Goal: Task Accomplishment & Management: Complete application form

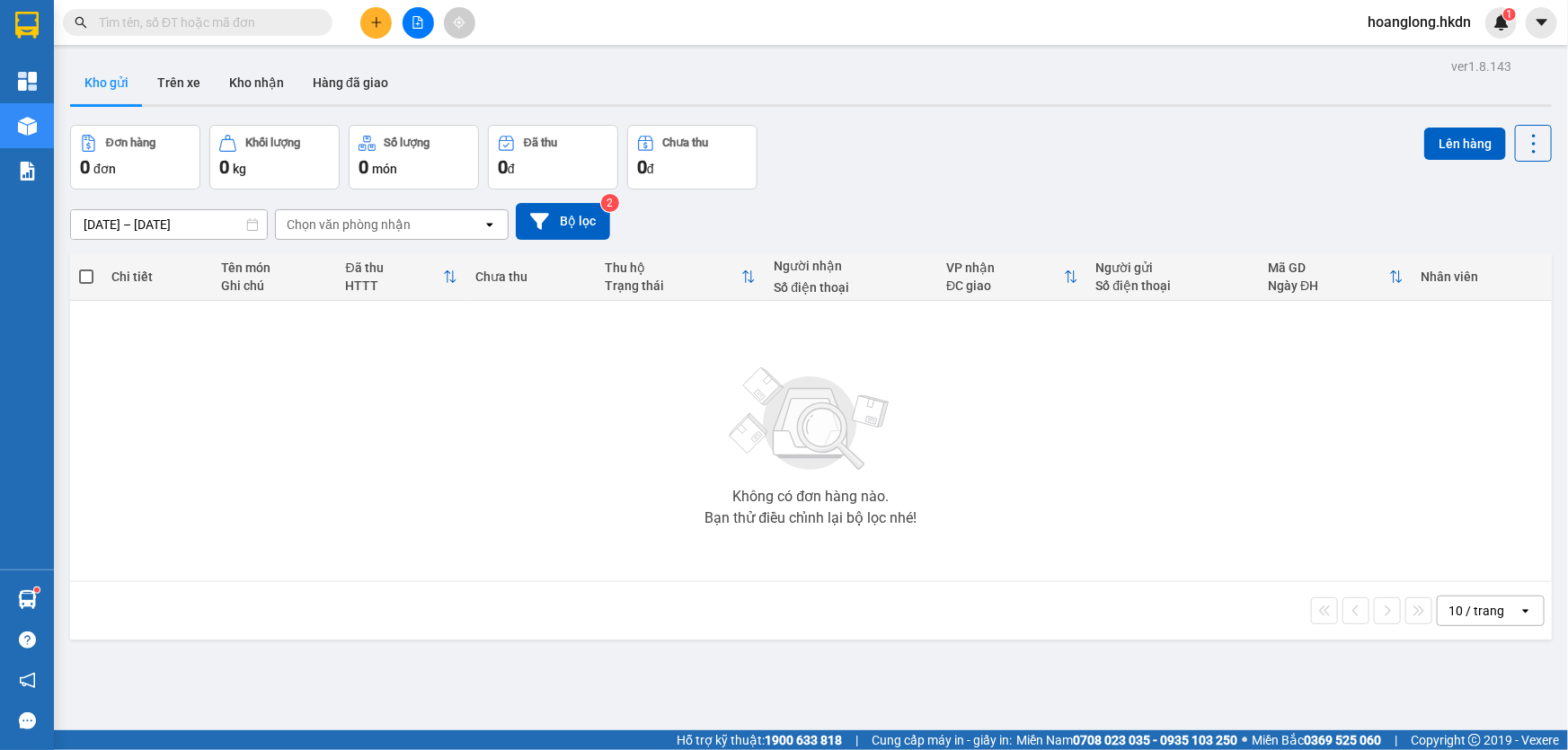
click at [370, 23] on icon "plus" at bounding box center [376, 22] width 13 height 13
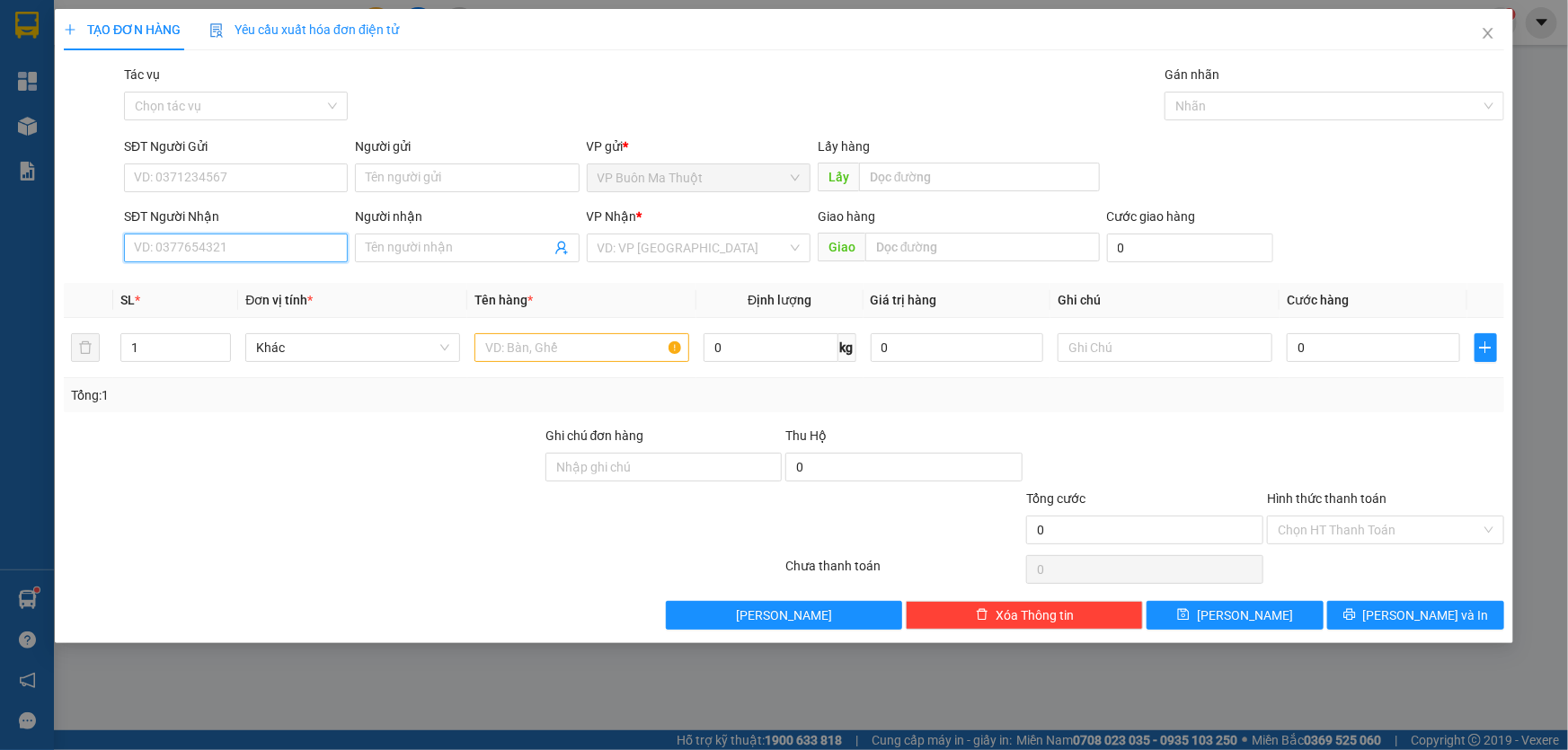
click at [269, 252] on input "SĐT Người Nhận" at bounding box center [236, 248] width 224 height 29
type input "0708989707"
click at [635, 261] on input "search" at bounding box center [692, 248] width 190 height 27
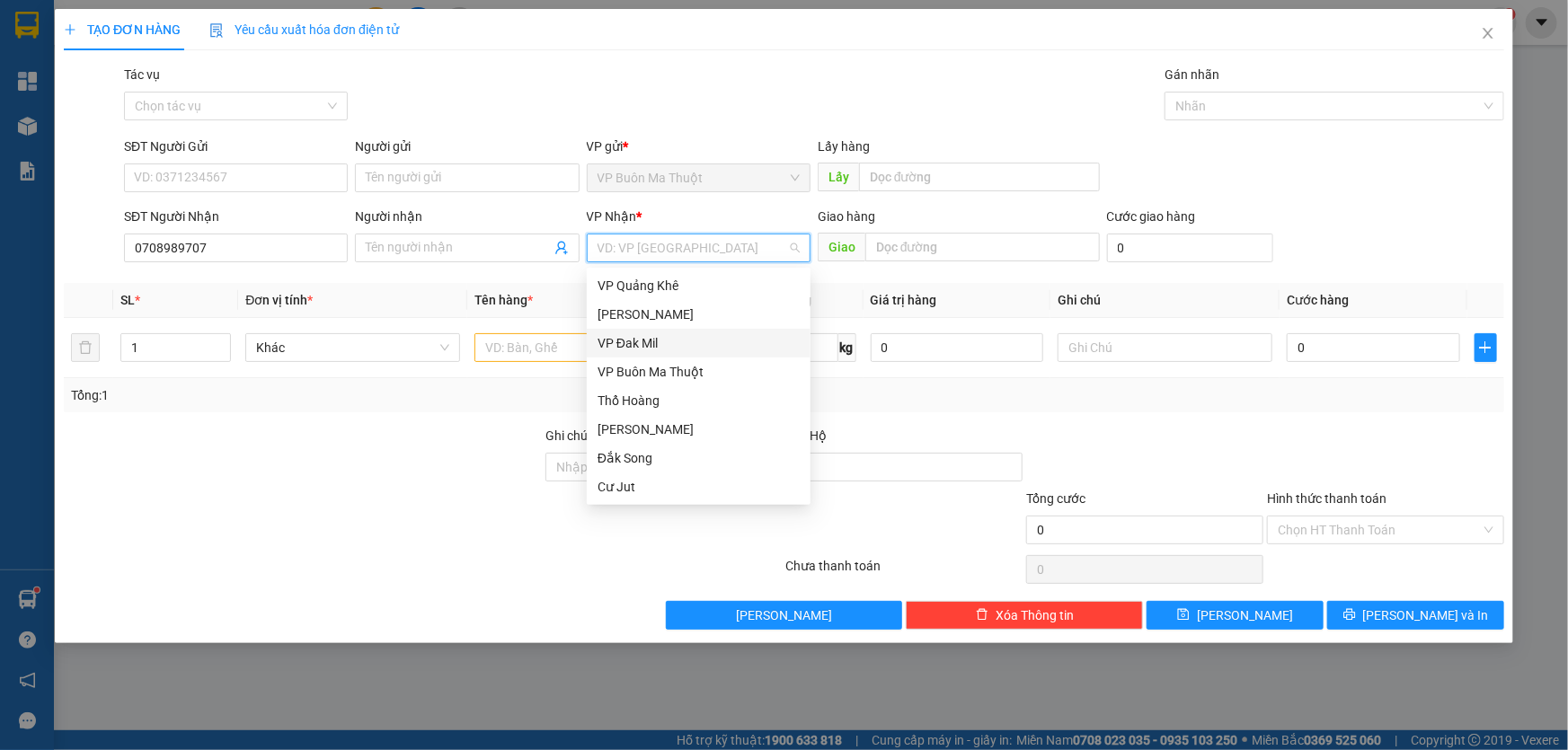
click at [650, 345] on div "VP Đak Mil" at bounding box center [698, 343] width 202 height 20
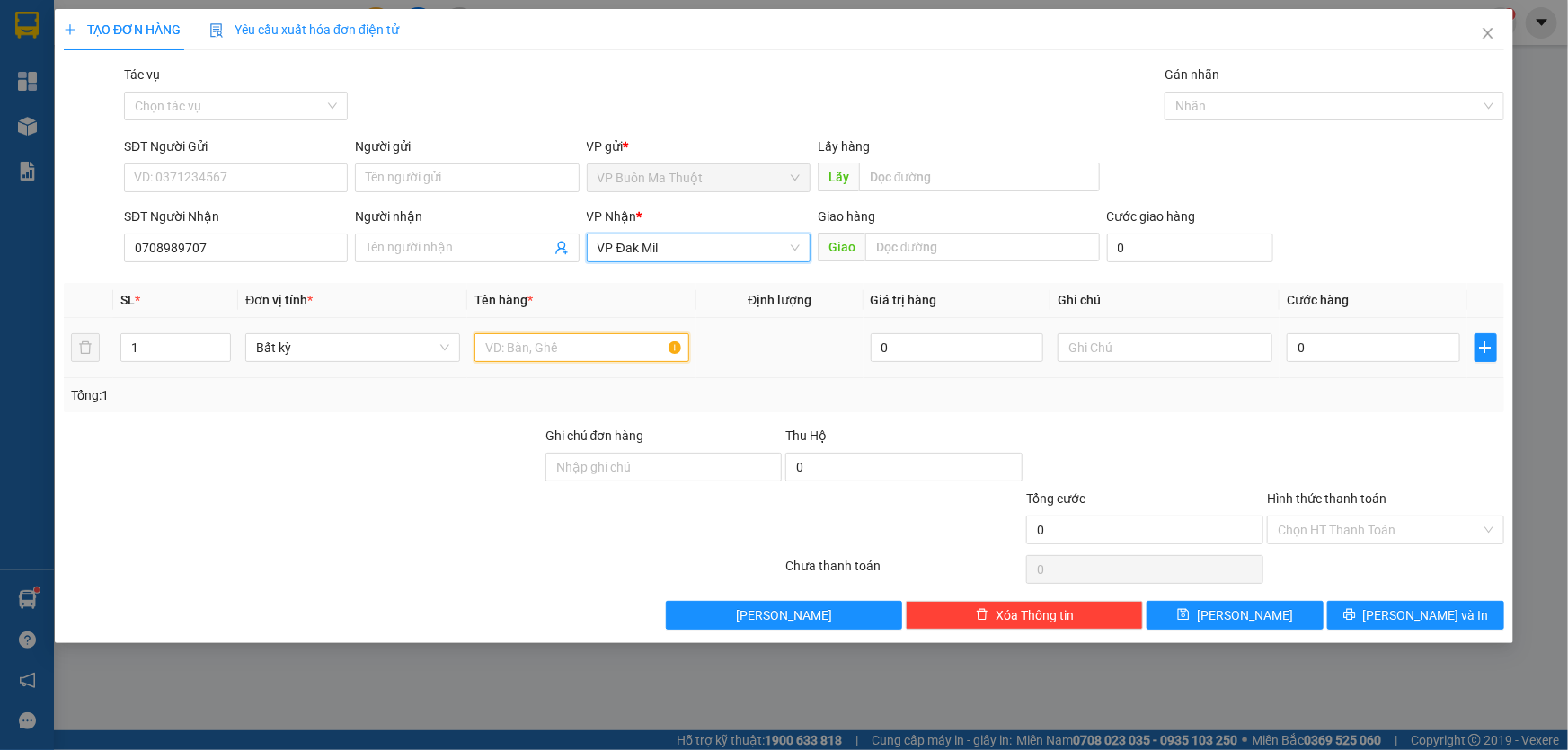
click at [557, 342] on input "text" at bounding box center [583, 347] width 215 height 29
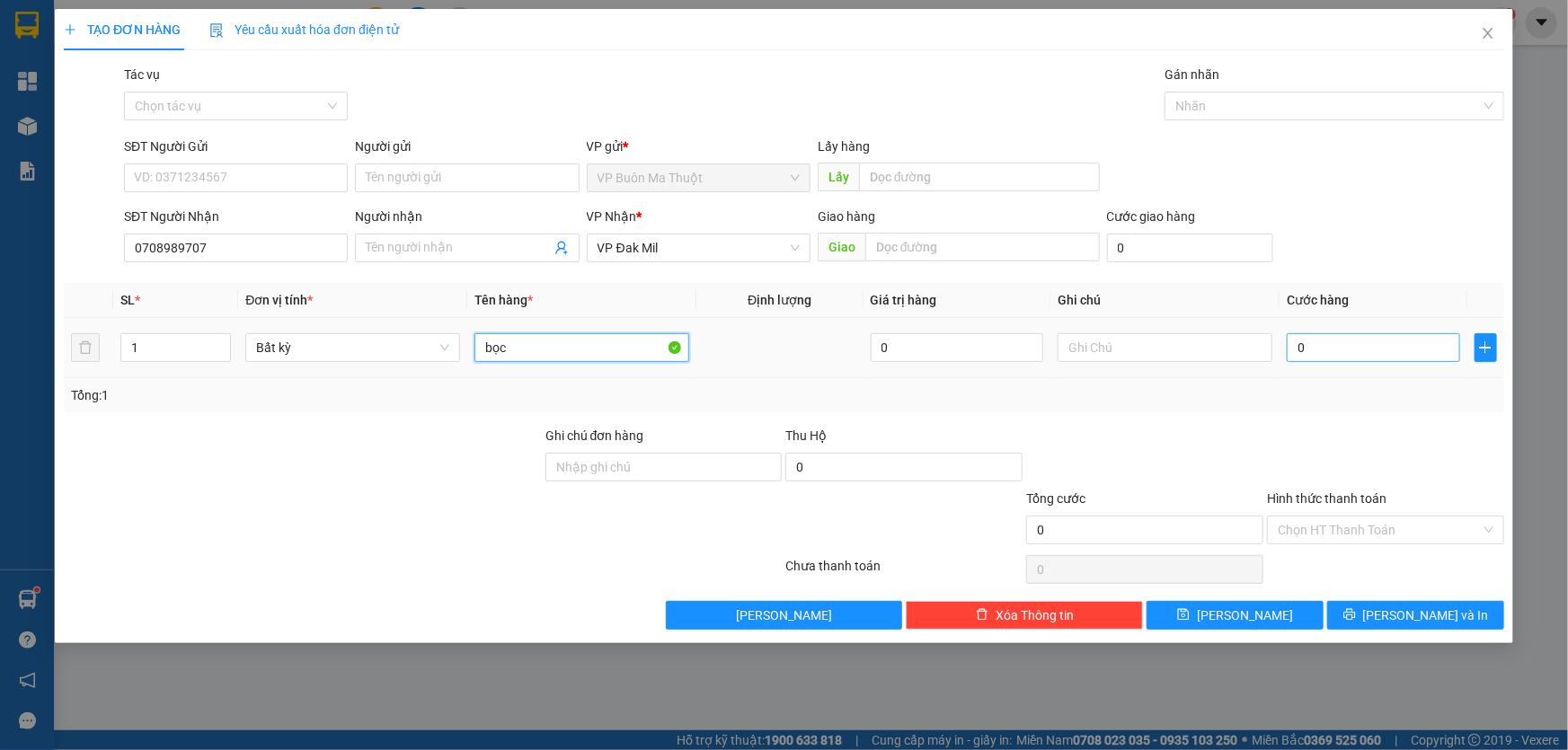
type input "bọc"
click at [1313, 355] on input "0" at bounding box center [1373, 347] width 174 height 29
type input "3"
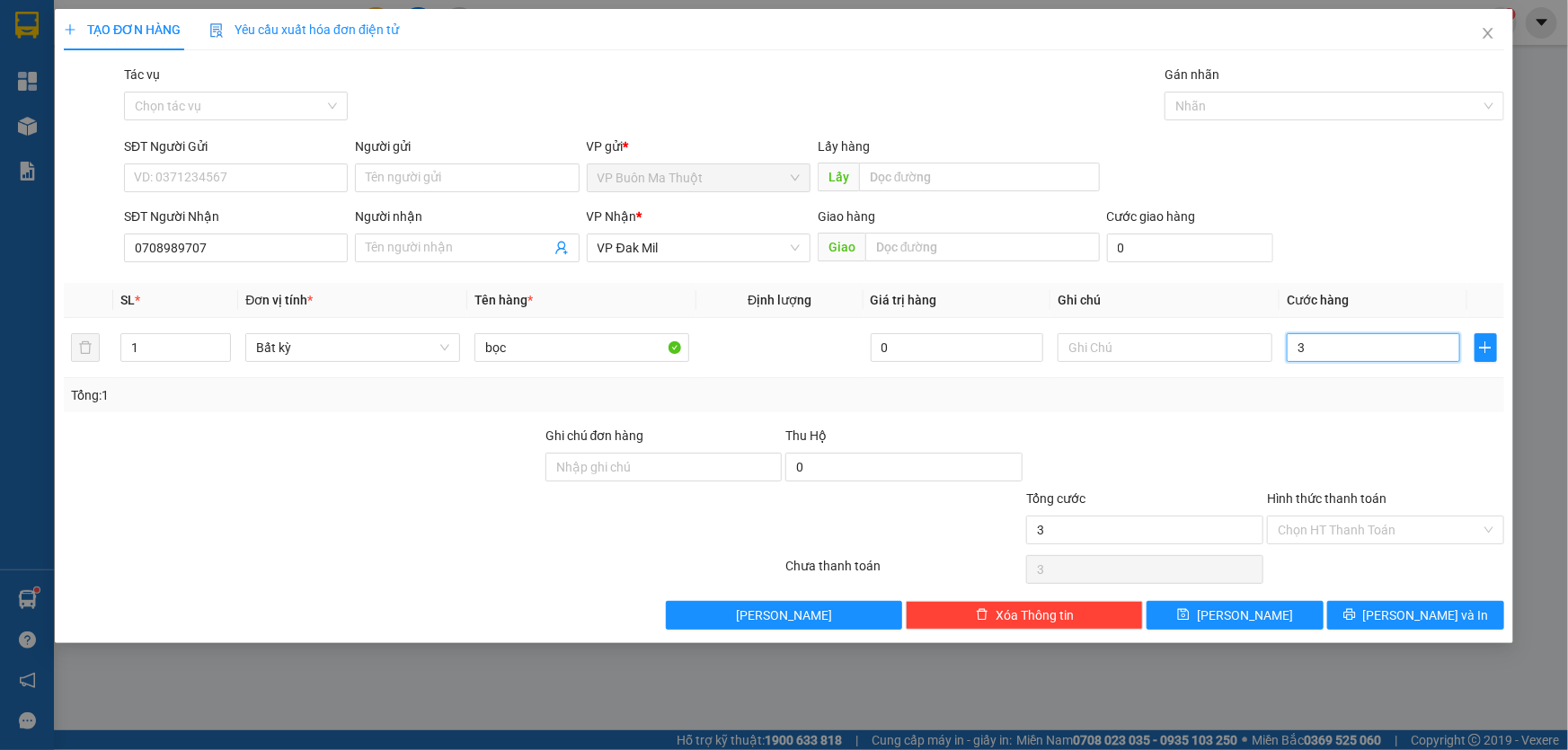
type input "30"
type input "300"
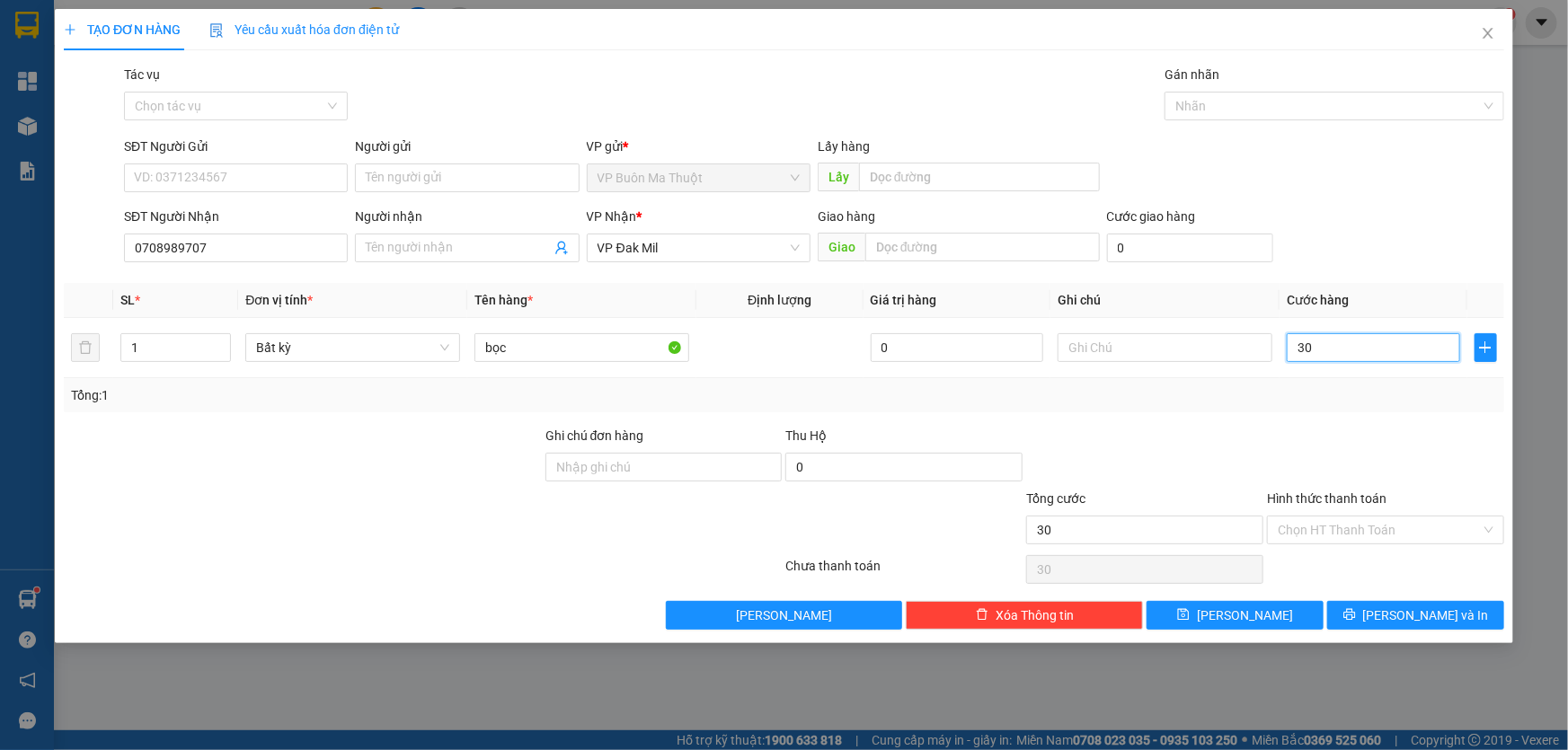
type input "300"
type input "3.000"
type input "30.000"
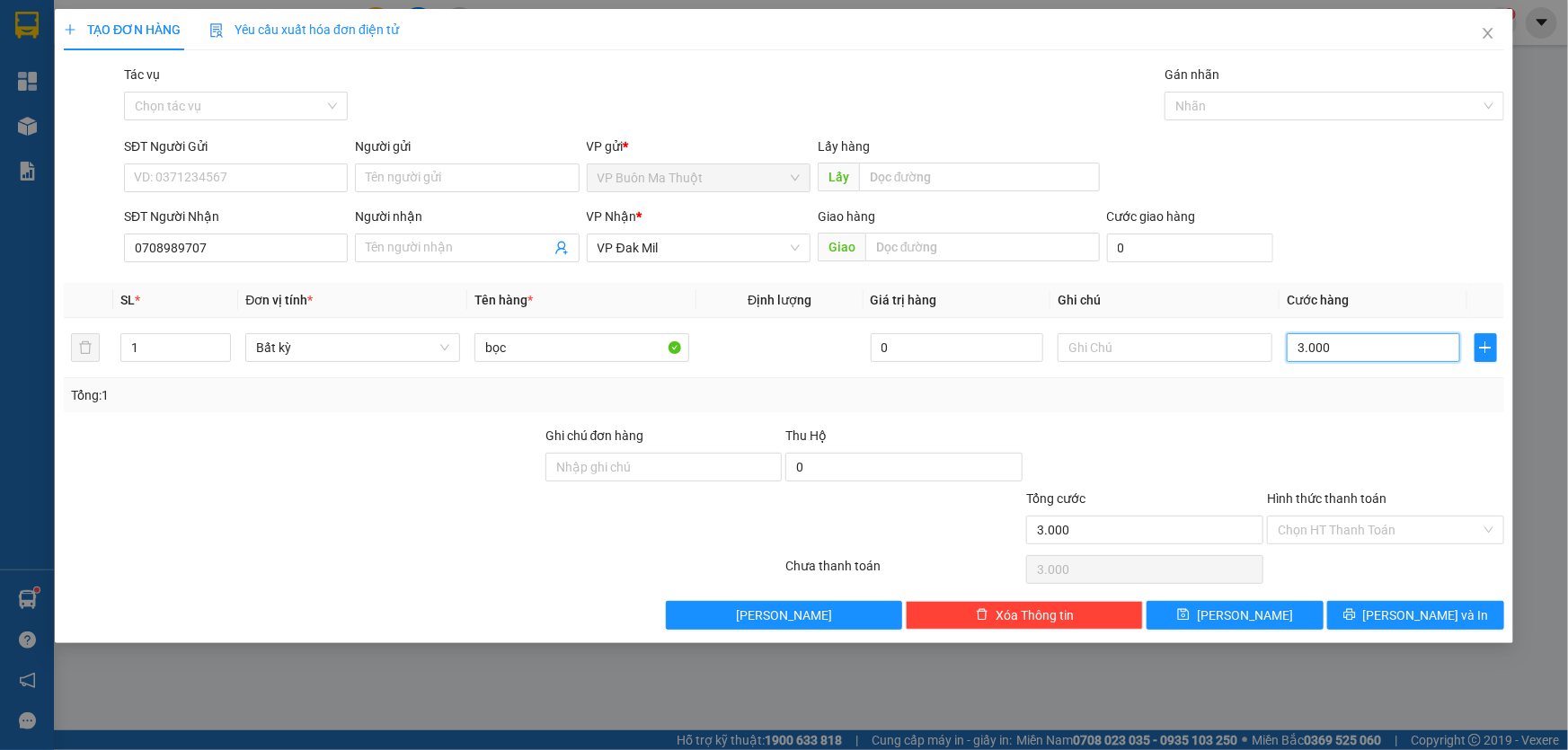
type input "30.000"
click at [1281, 615] on button "[PERSON_NAME]" at bounding box center [1234, 615] width 177 height 29
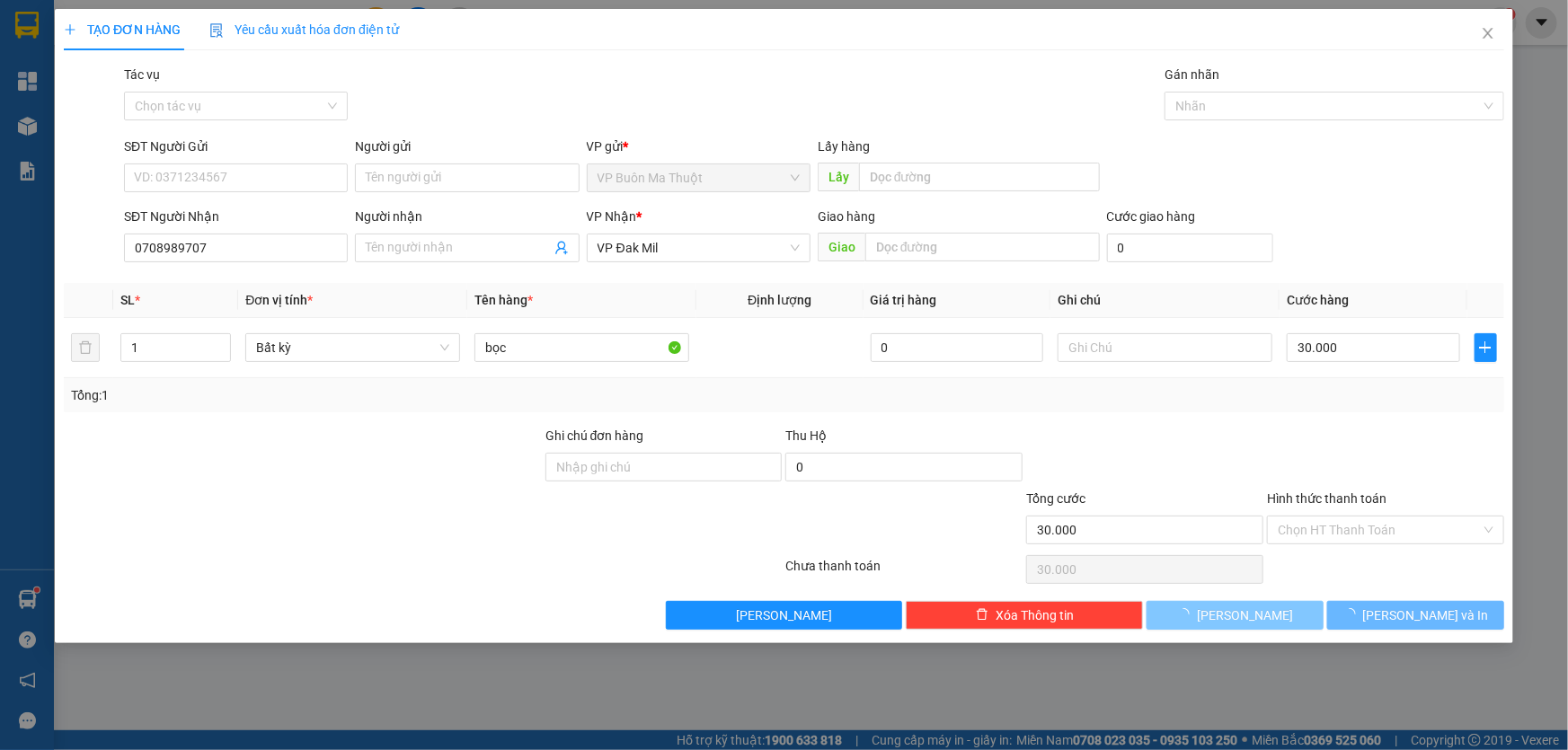
type input "0"
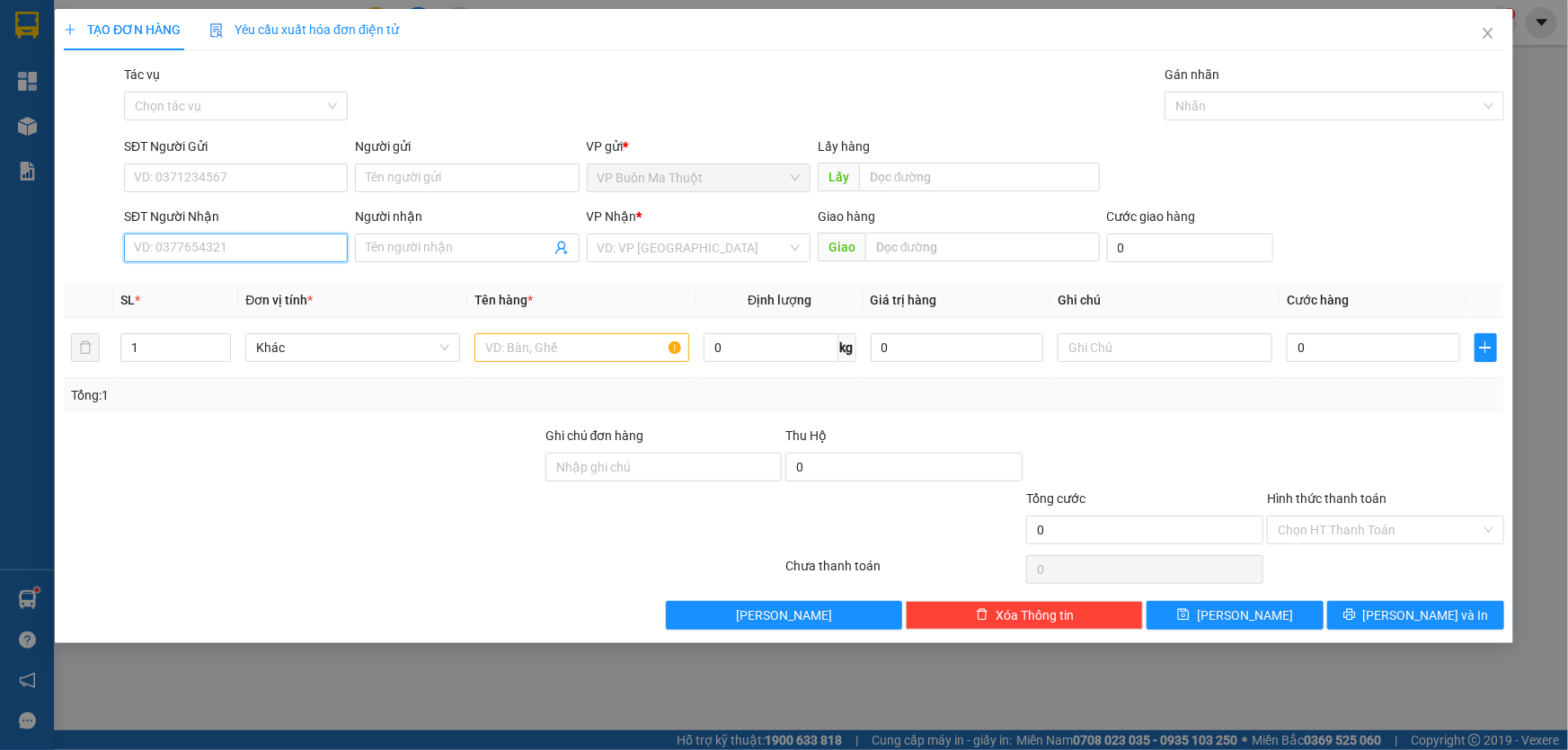
click at [179, 237] on input "SĐT Người Nhận" at bounding box center [236, 248] width 224 height 29
type input "0789999948"
click at [645, 261] on input "search" at bounding box center [692, 248] width 190 height 27
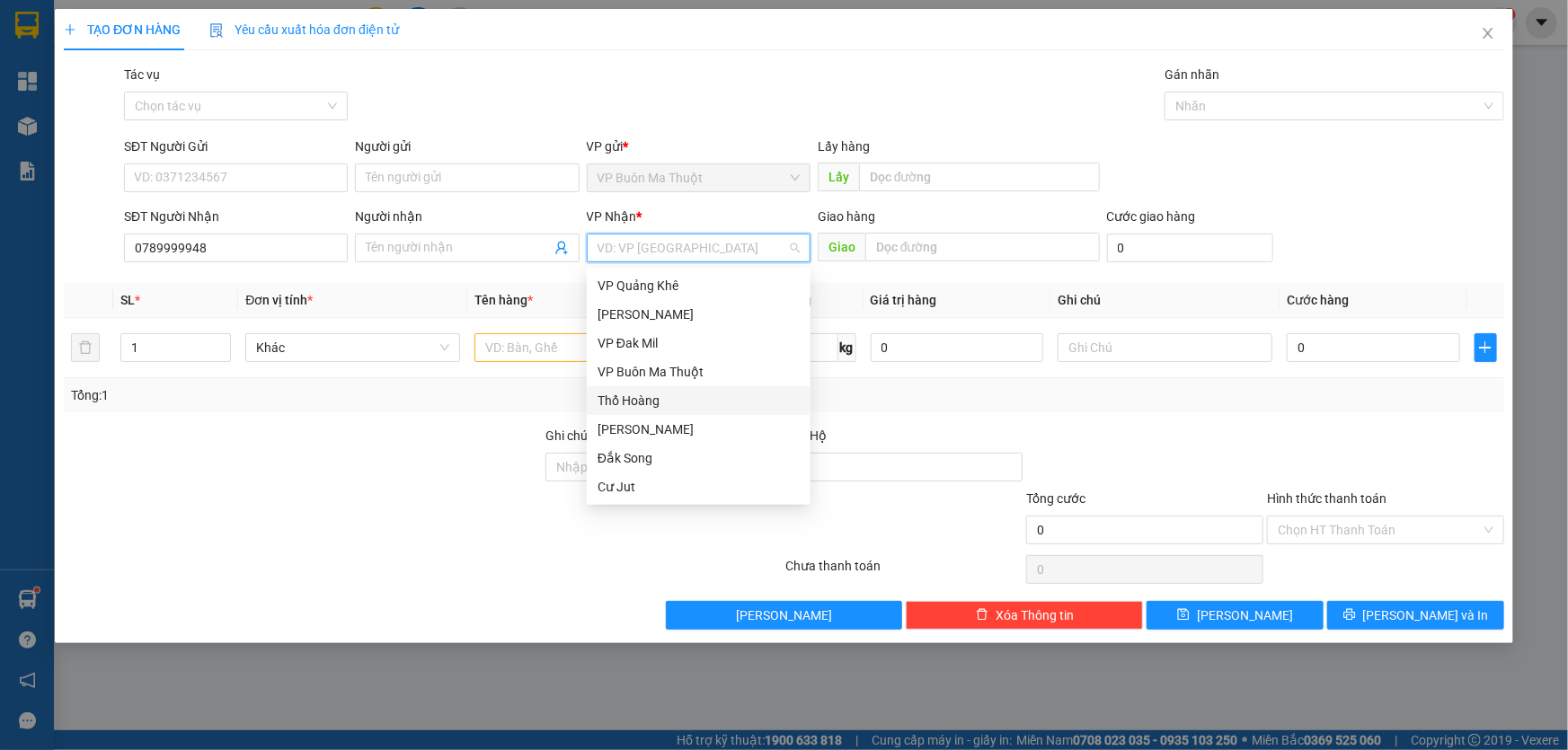
click at [640, 404] on div "Thổ Hoàng" at bounding box center [698, 401] width 202 height 20
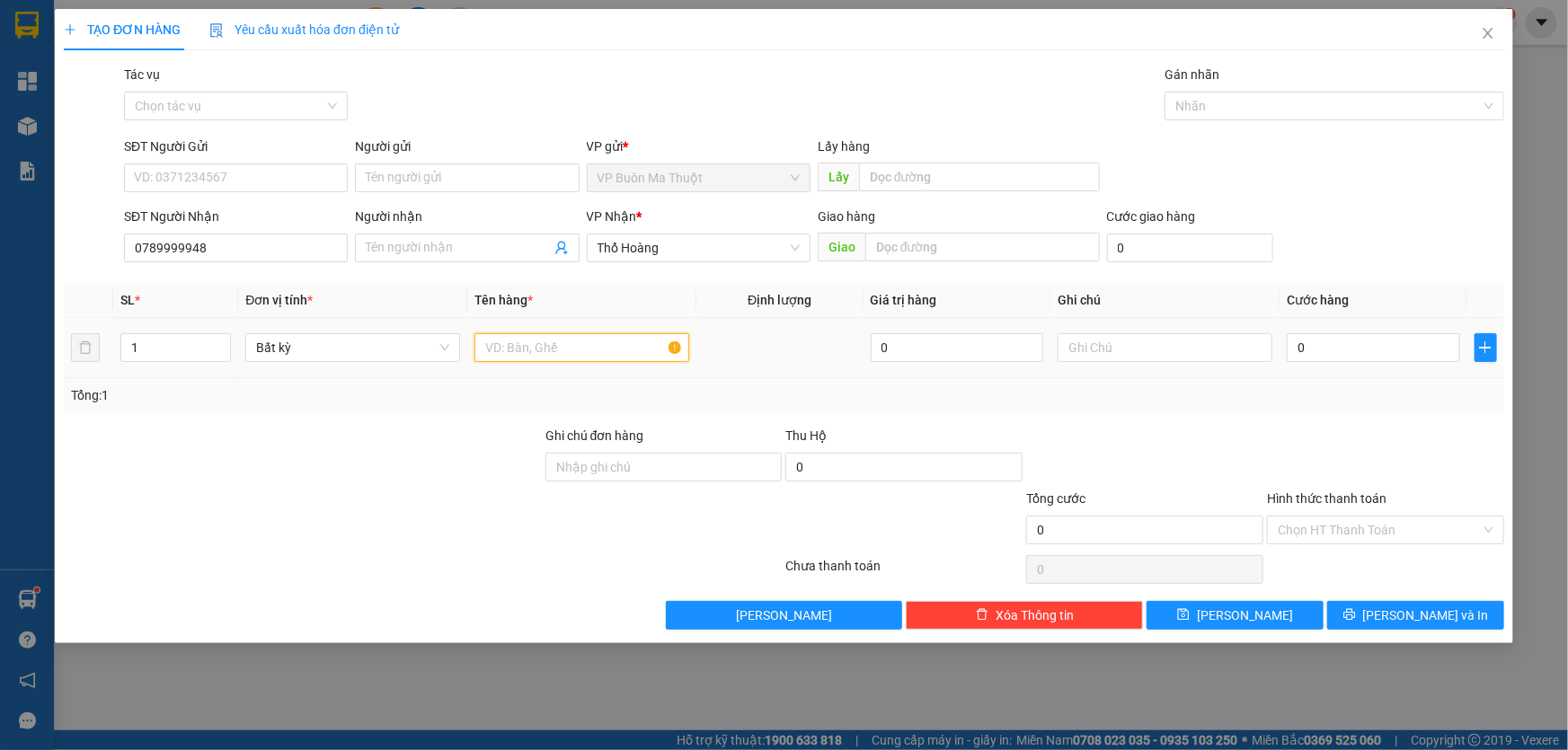
click at [575, 357] on input "text" at bounding box center [583, 347] width 215 height 29
type input "kiện"
click at [1324, 354] on input "0" at bounding box center [1373, 347] width 174 height 29
type input "3"
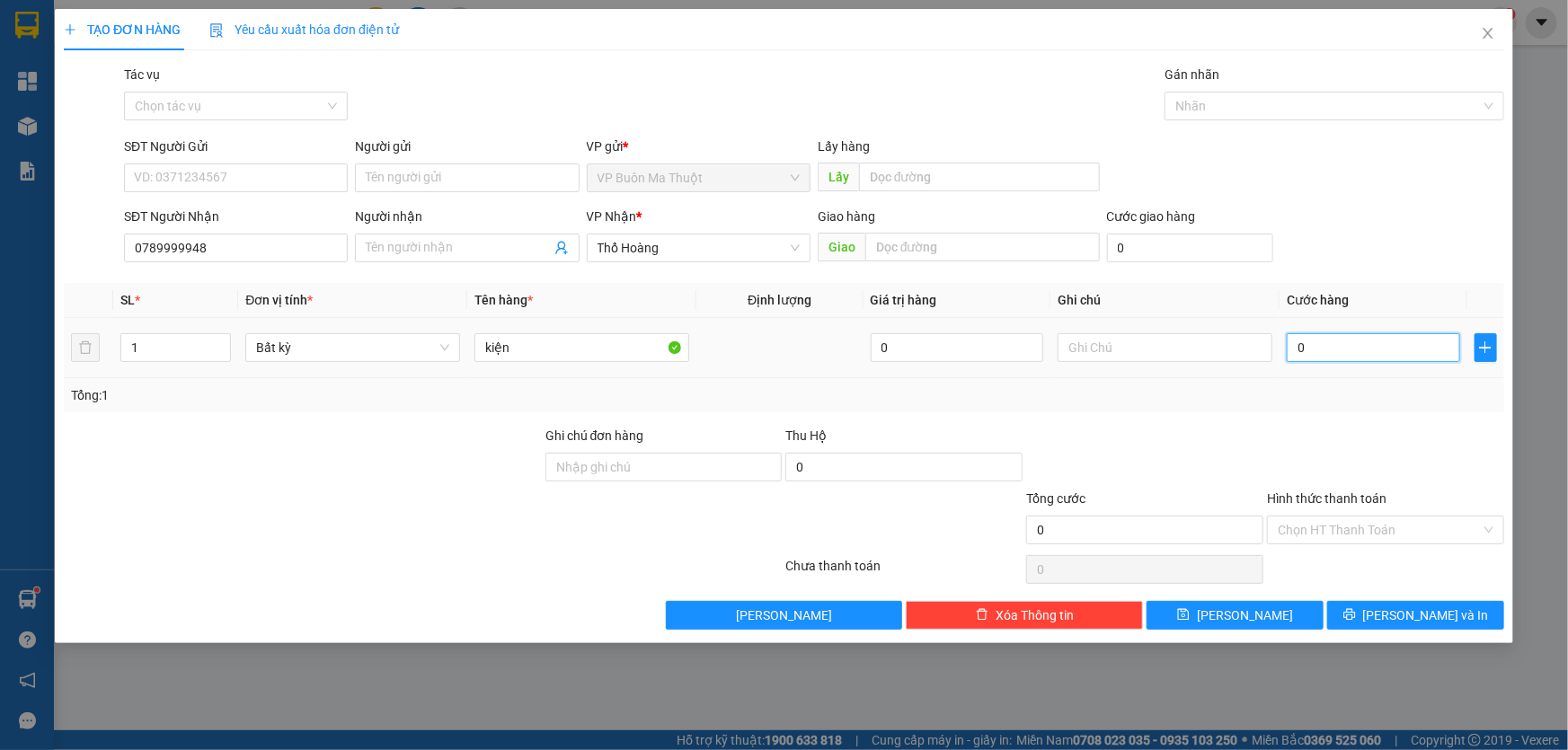
type input "3"
type input "30"
type input "300"
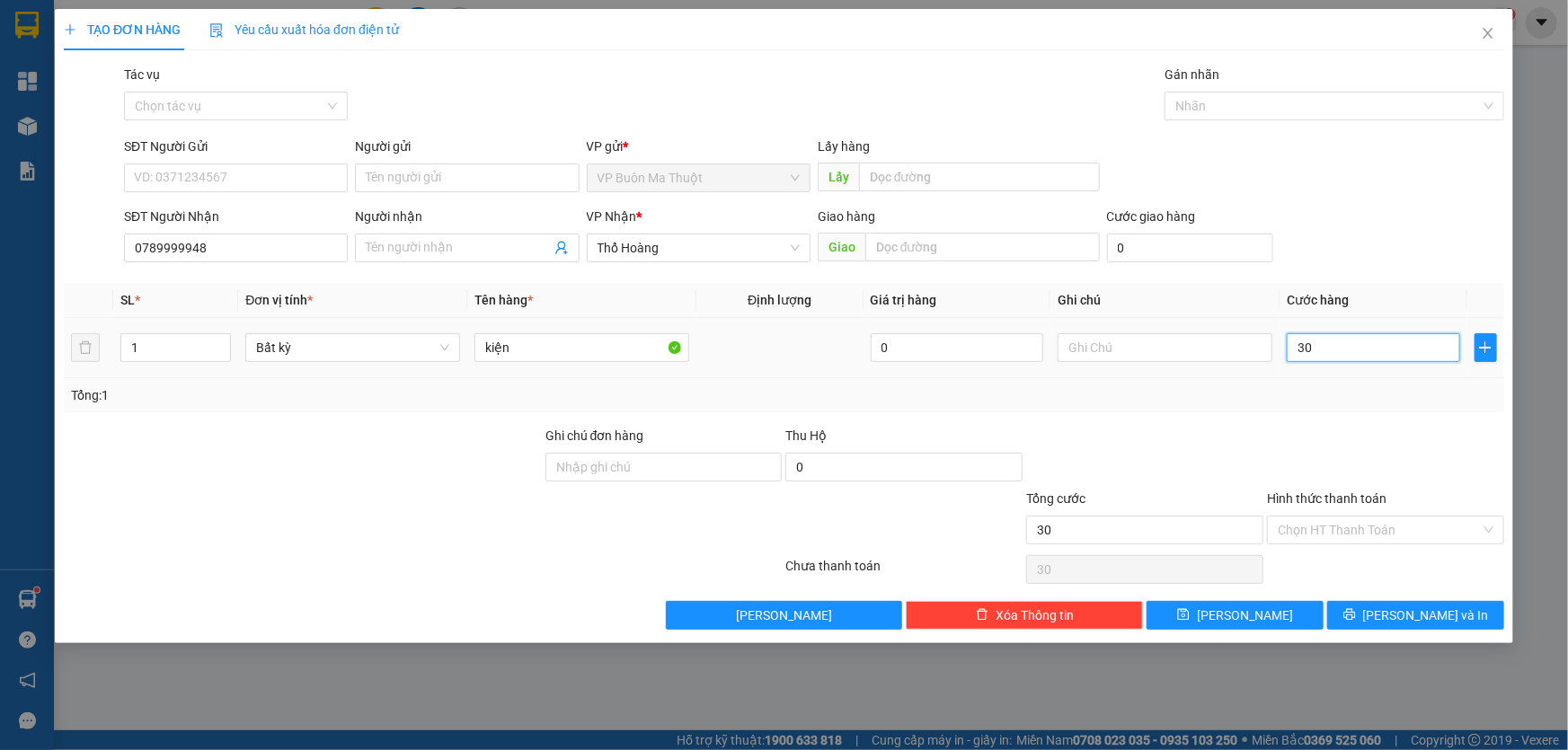
type input "300"
type input "3.000"
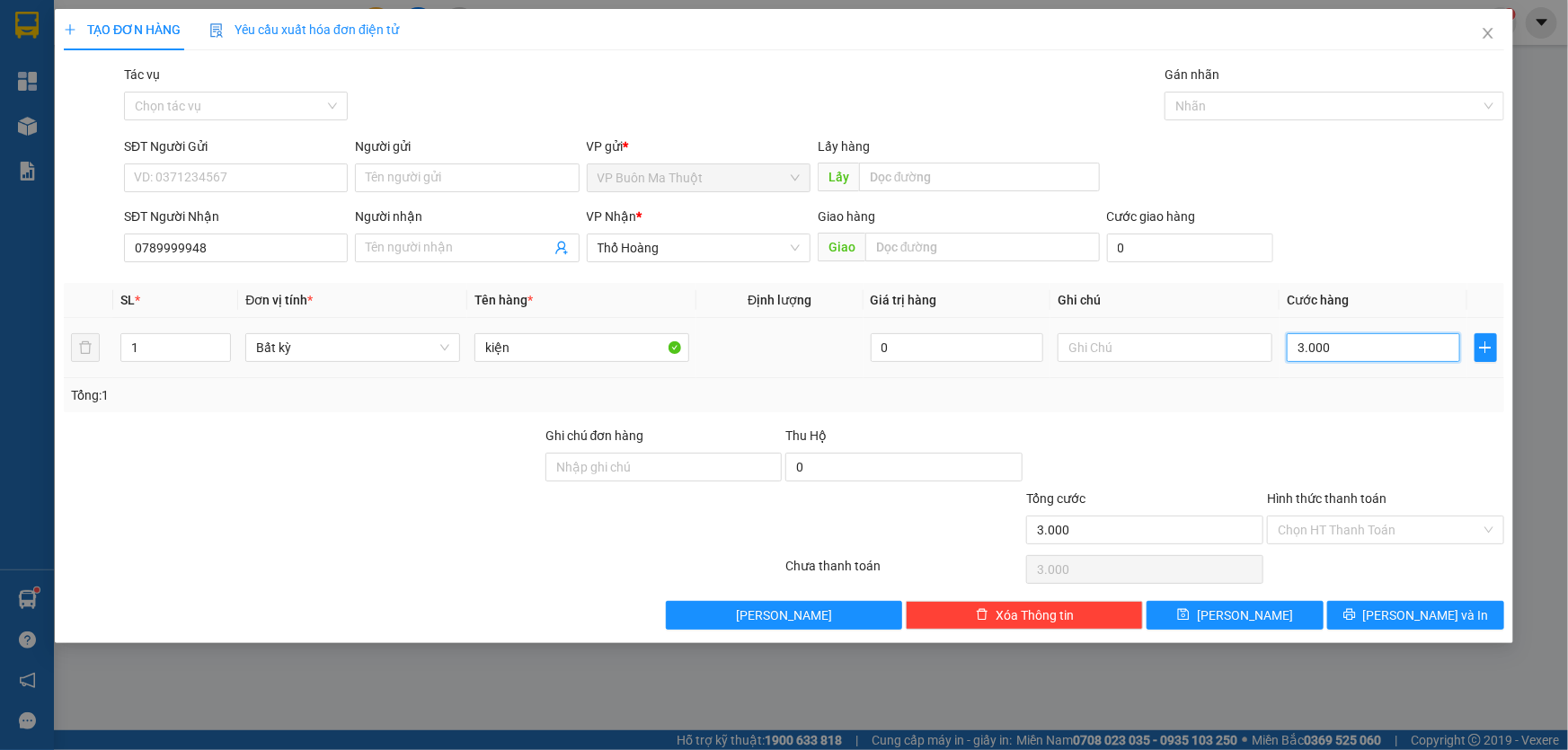
type input "30.000"
click at [1255, 625] on span "[PERSON_NAME]" at bounding box center [1244, 615] width 96 height 20
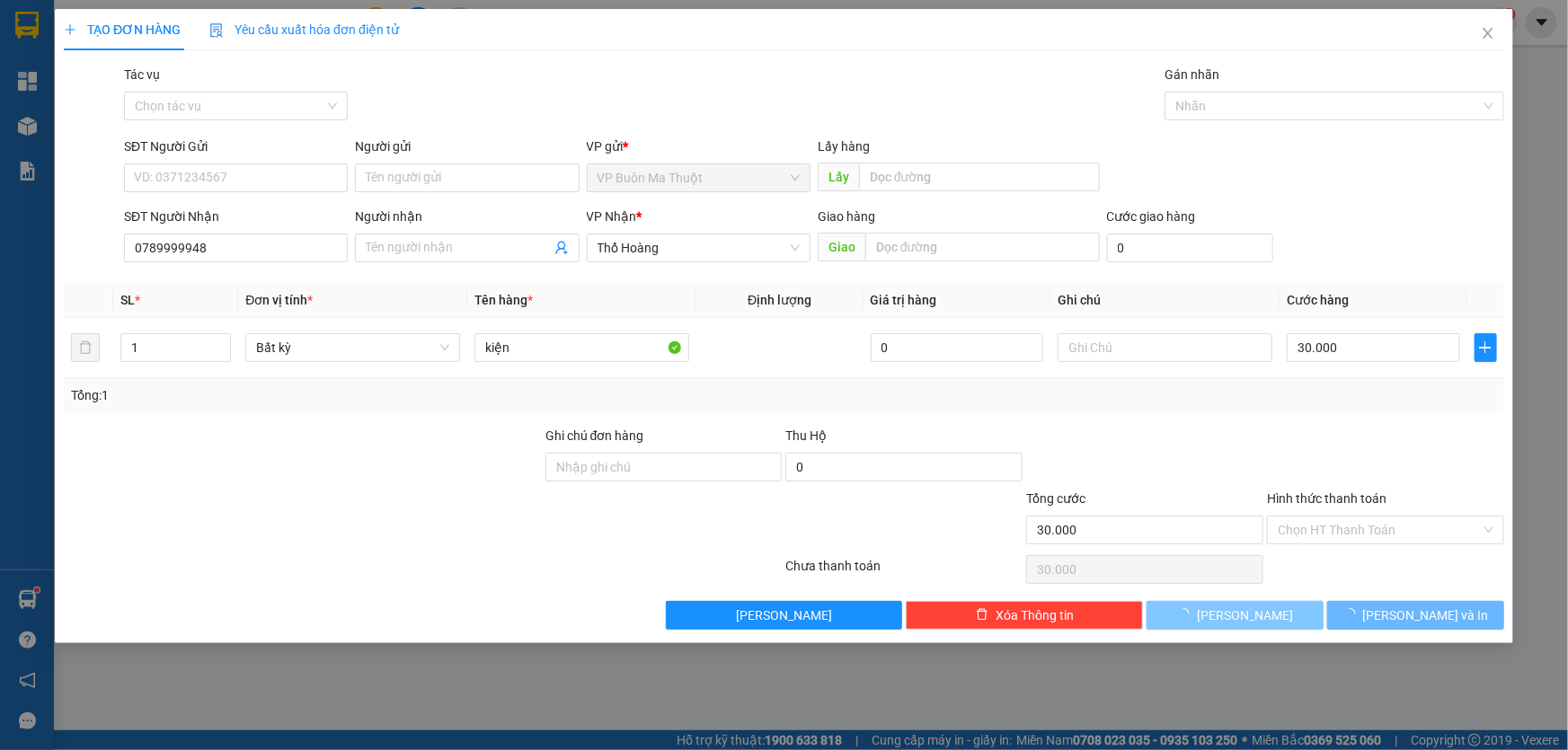
type input "0"
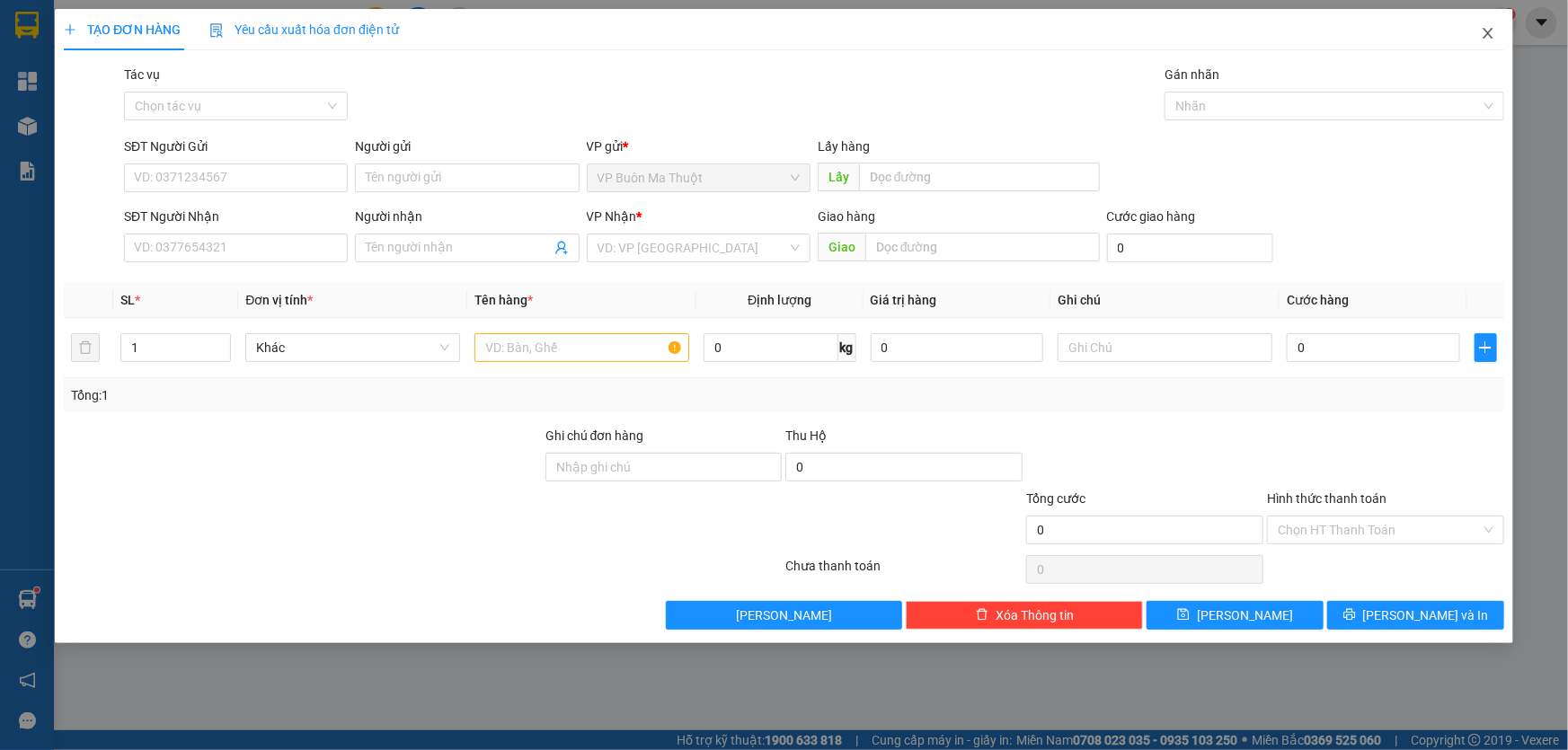
click at [1492, 38] on icon "close" at bounding box center [1488, 33] width 10 height 11
